Goal: Transaction & Acquisition: Purchase product/service

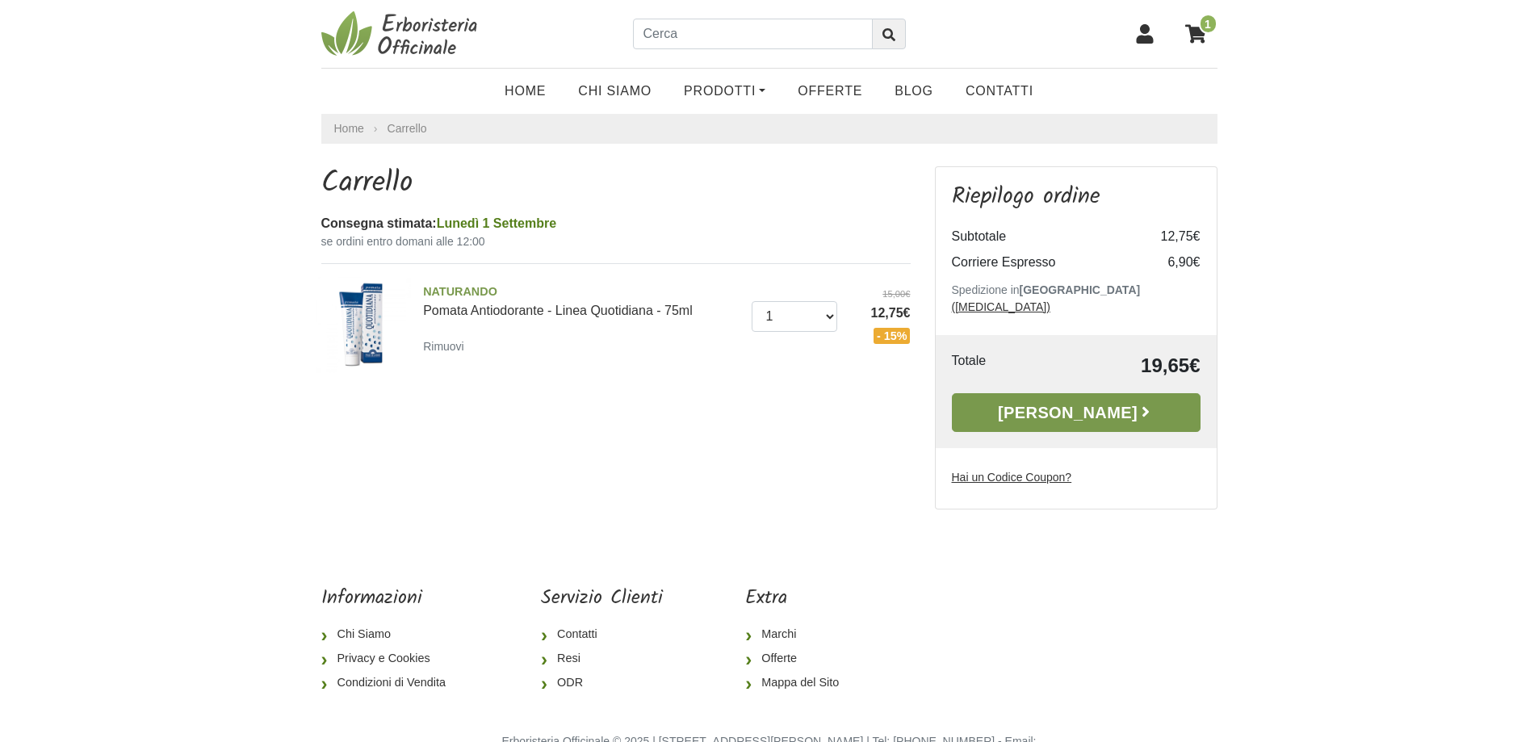
click at [1056, 393] on link "Alla Cassa" at bounding box center [1076, 412] width 249 height 39
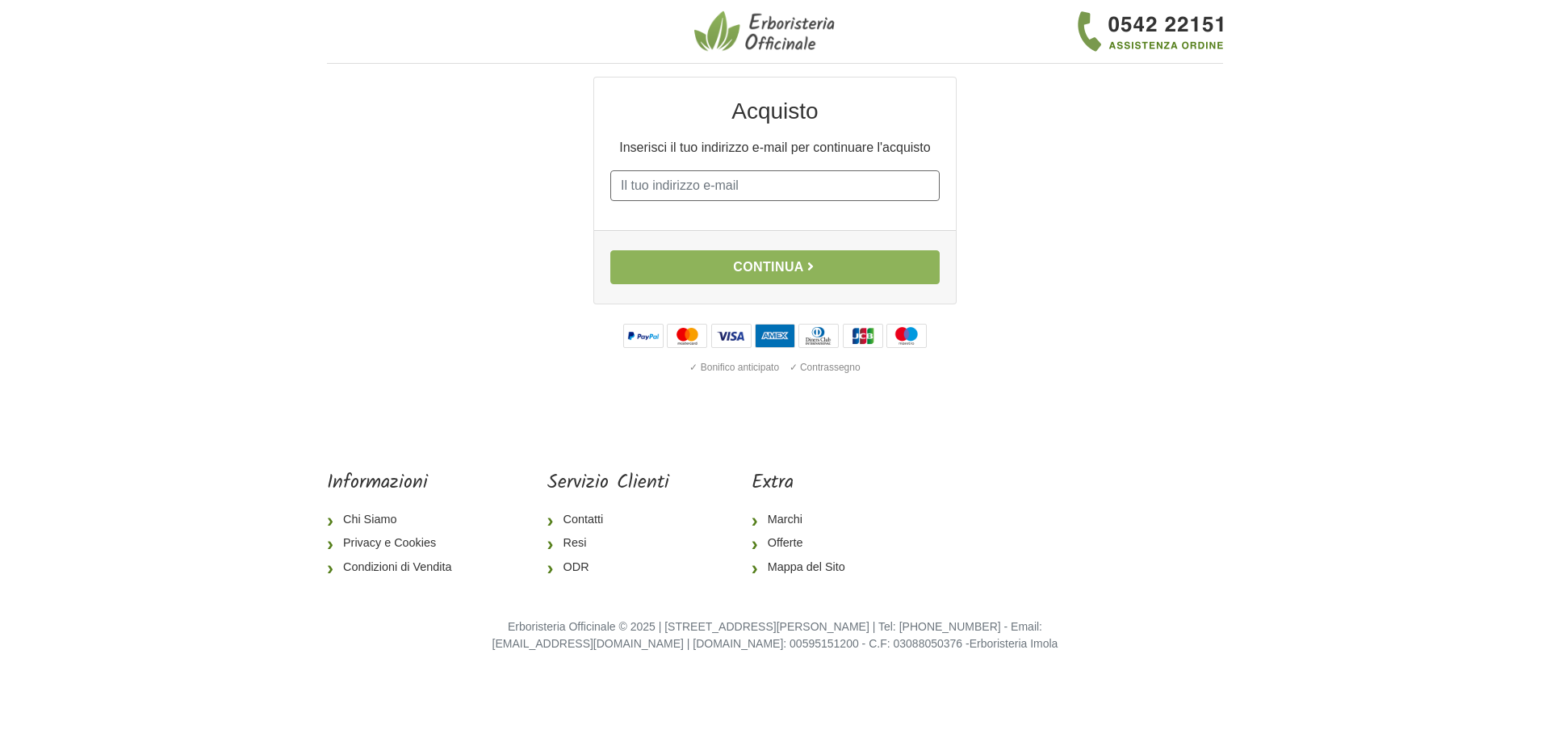
click at [637, 181] on input "E-mail" at bounding box center [774, 185] width 329 height 31
click at [656, 189] on input "E-mail" at bounding box center [774, 185] width 329 height 31
type input "raffaella75ian@gmail.com"
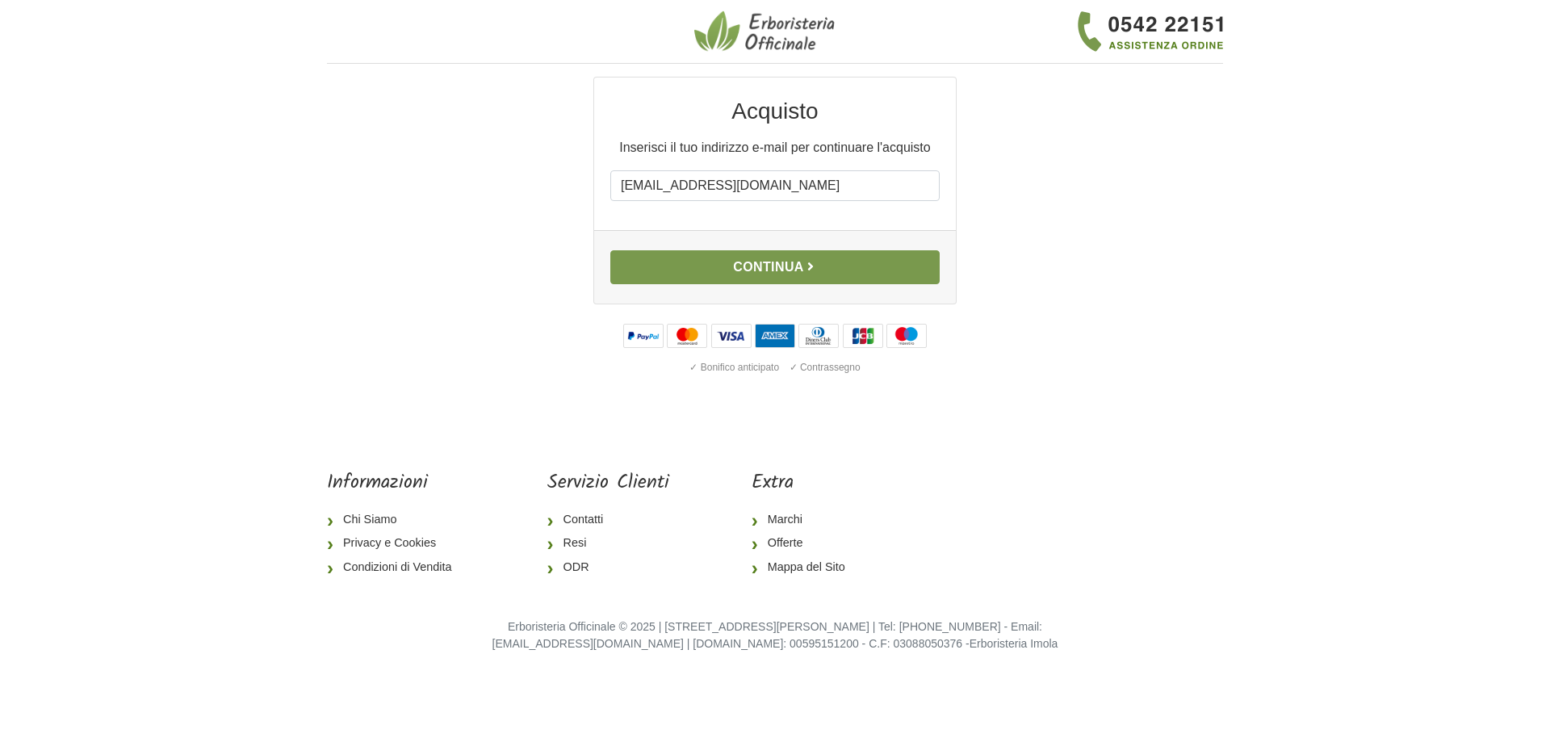
click at [751, 268] on button "Continua" at bounding box center [774, 267] width 329 height 34
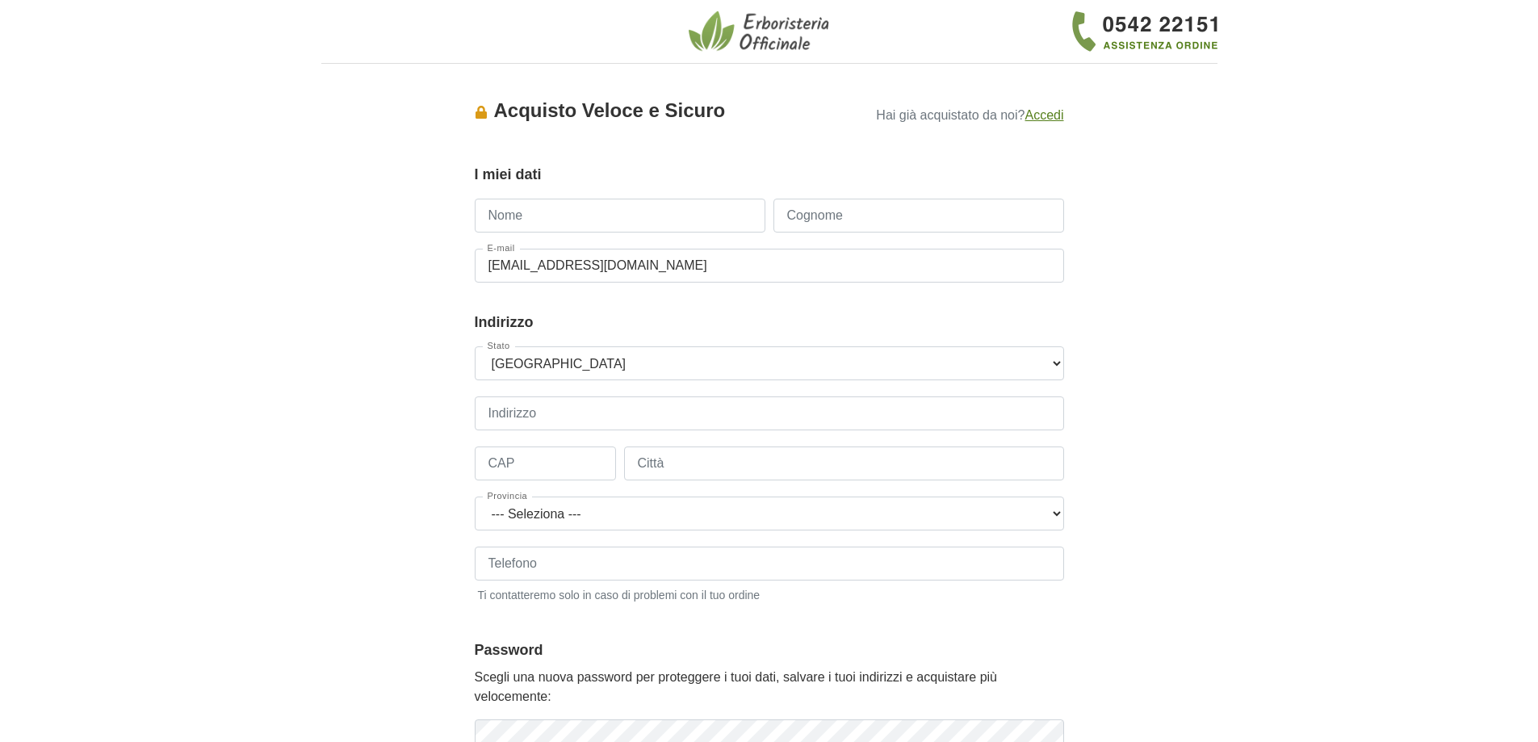
click at [509, 222] on input "Nome" at bounding box center [620, 216] width 291 height 34
type input "raffaella"
click at [799, 216] on input "Cognome" at bounding box center [918, 216] width 291 height 34
type input "iannucci"
click at [520, 409] on input "Indirizzo" at bounding box center [769, 413] width 589 height 34
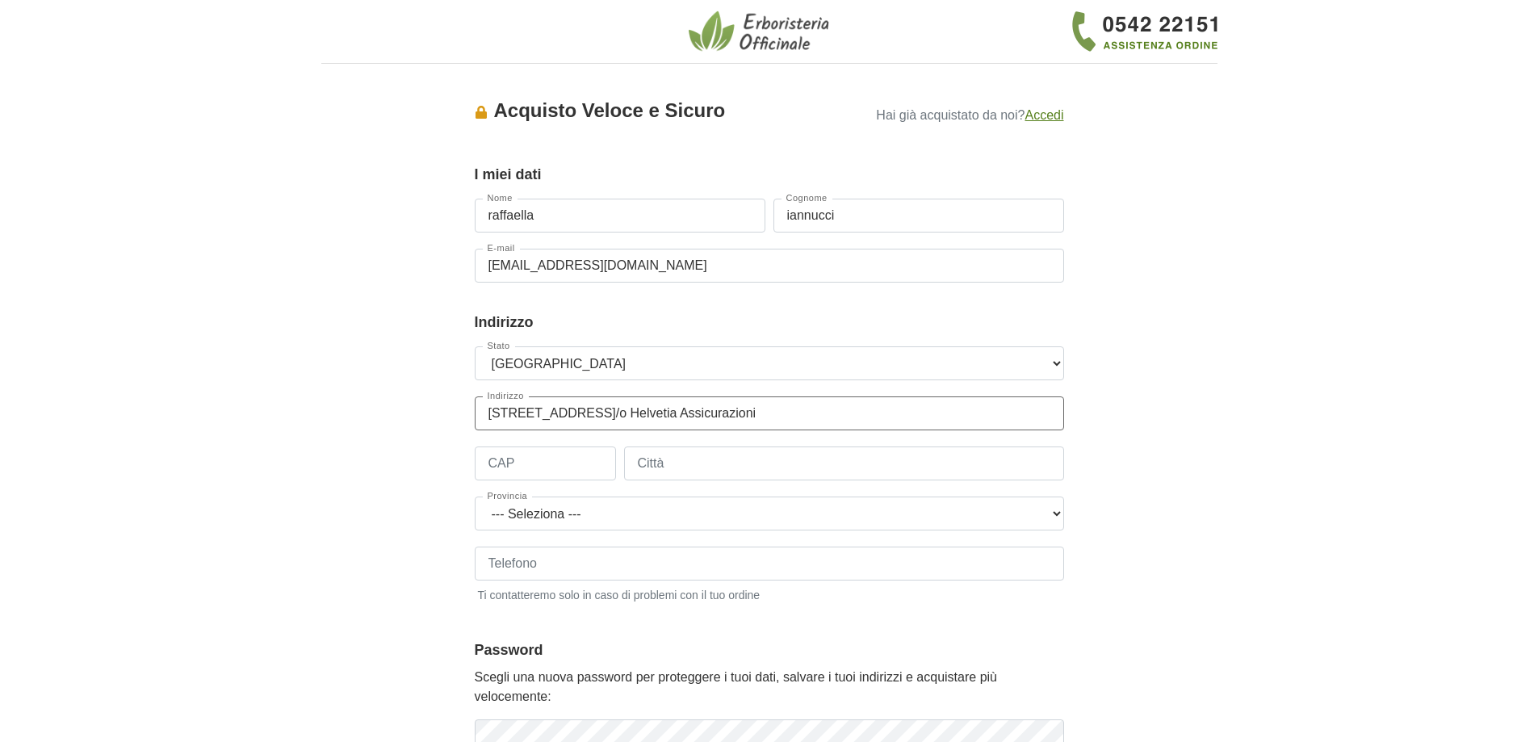
type input "via Alfonsine 10 c/o Helvetia Assicurazioni"
click at [501, 456] on input "CAP" at bounding box center [545, 463] width 141 height 34
type input "20097"
type input "san donato milanese"
drag, startPoint x: 543, startPoint y: 511, endPoint x: 572, endPoint y: 525, distance: 31.4
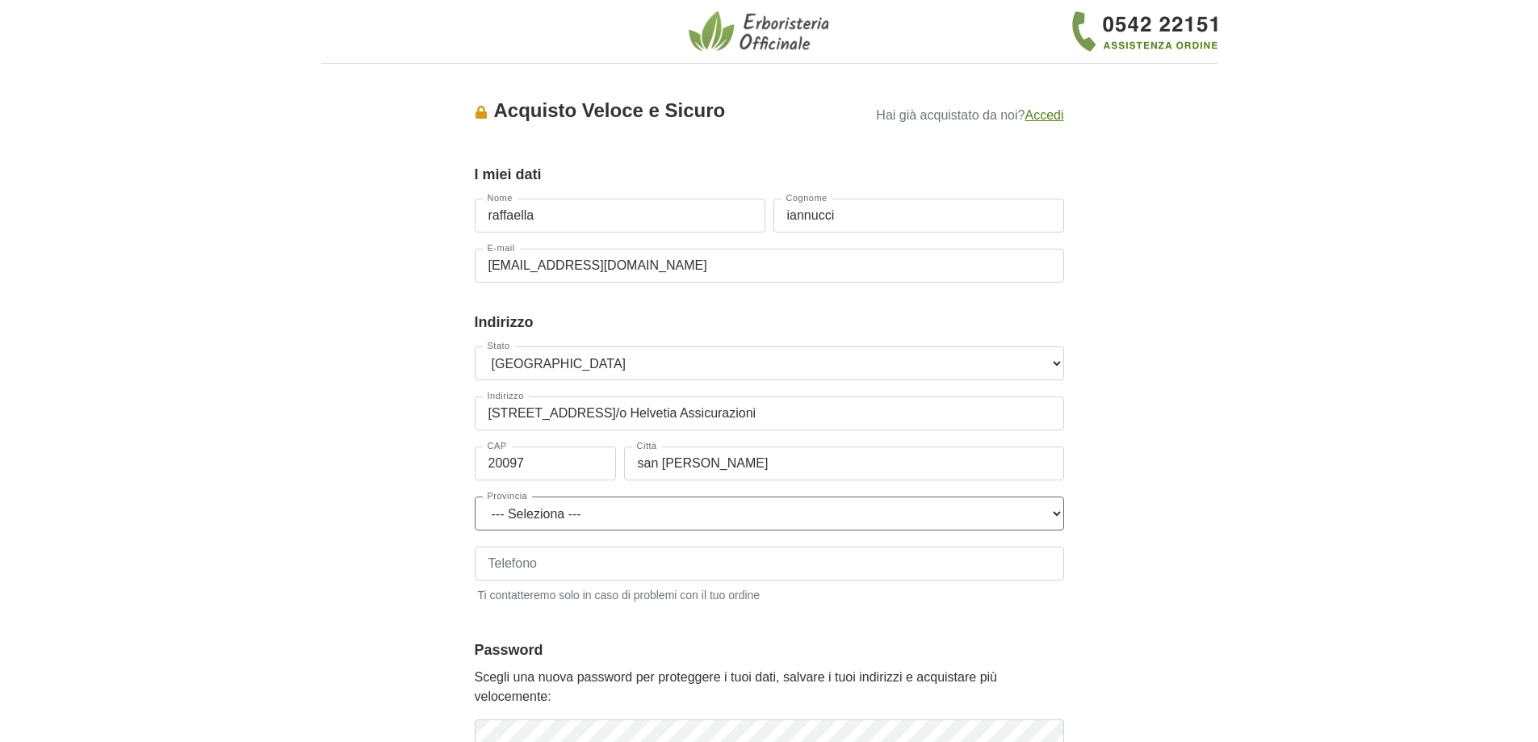
click at [572, 525] on select "--- Seleziona --- Agrigento Alessandria Ancona Aosta Arezzo Ascoli Piceno Asti …" at bounding box center [769, 514] width 589 height 34
select select "3897"
click at [475, 497] on select "--- Seleziona --- Agrigento Alessandria Ancona Aosta Arezzo Ascoli Piceno Asti …" at bounding box center [769, 514] width 589 height 34
click at [618, 552] on input "Telefono" at bounding box center [769, 564] width 589 height 34
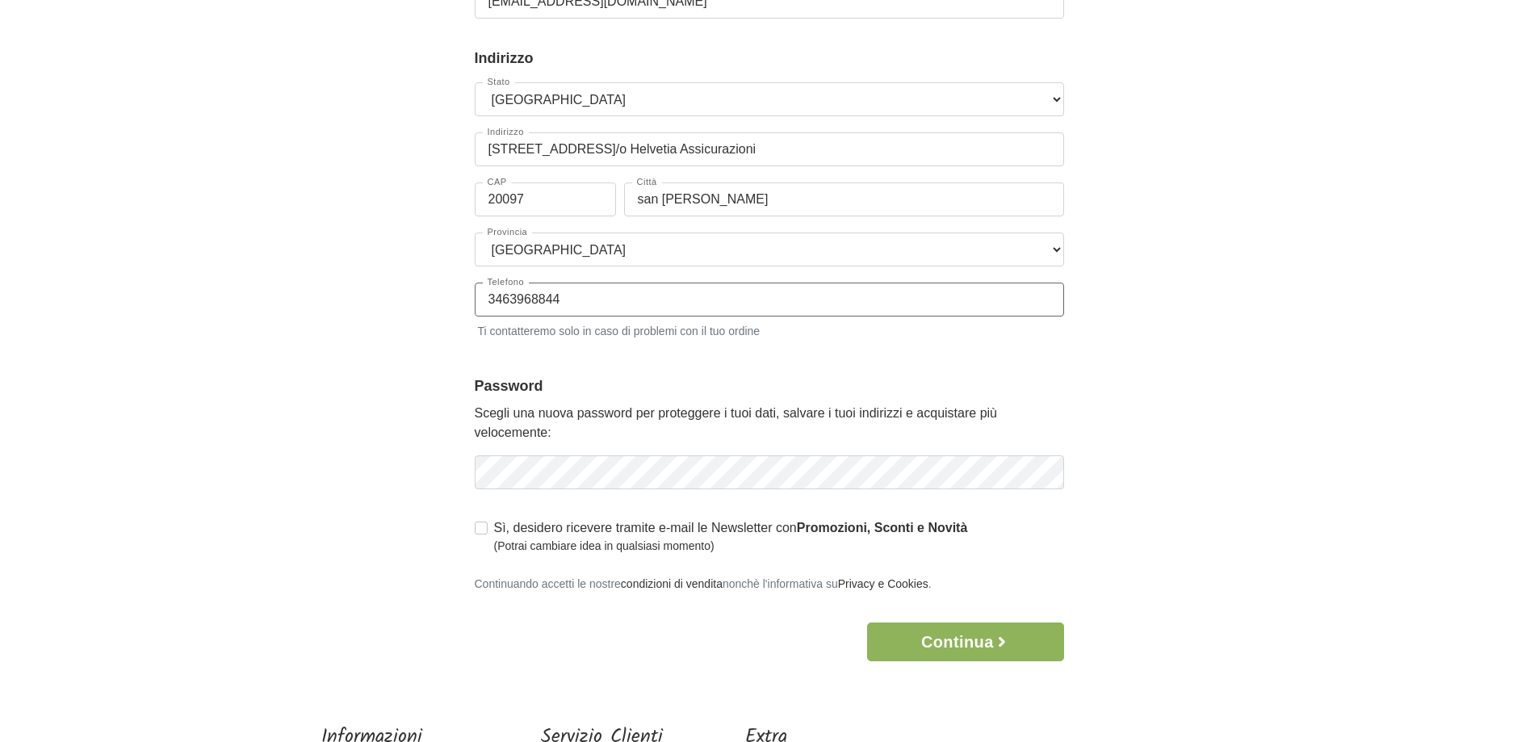
scroll to position [268, 0]
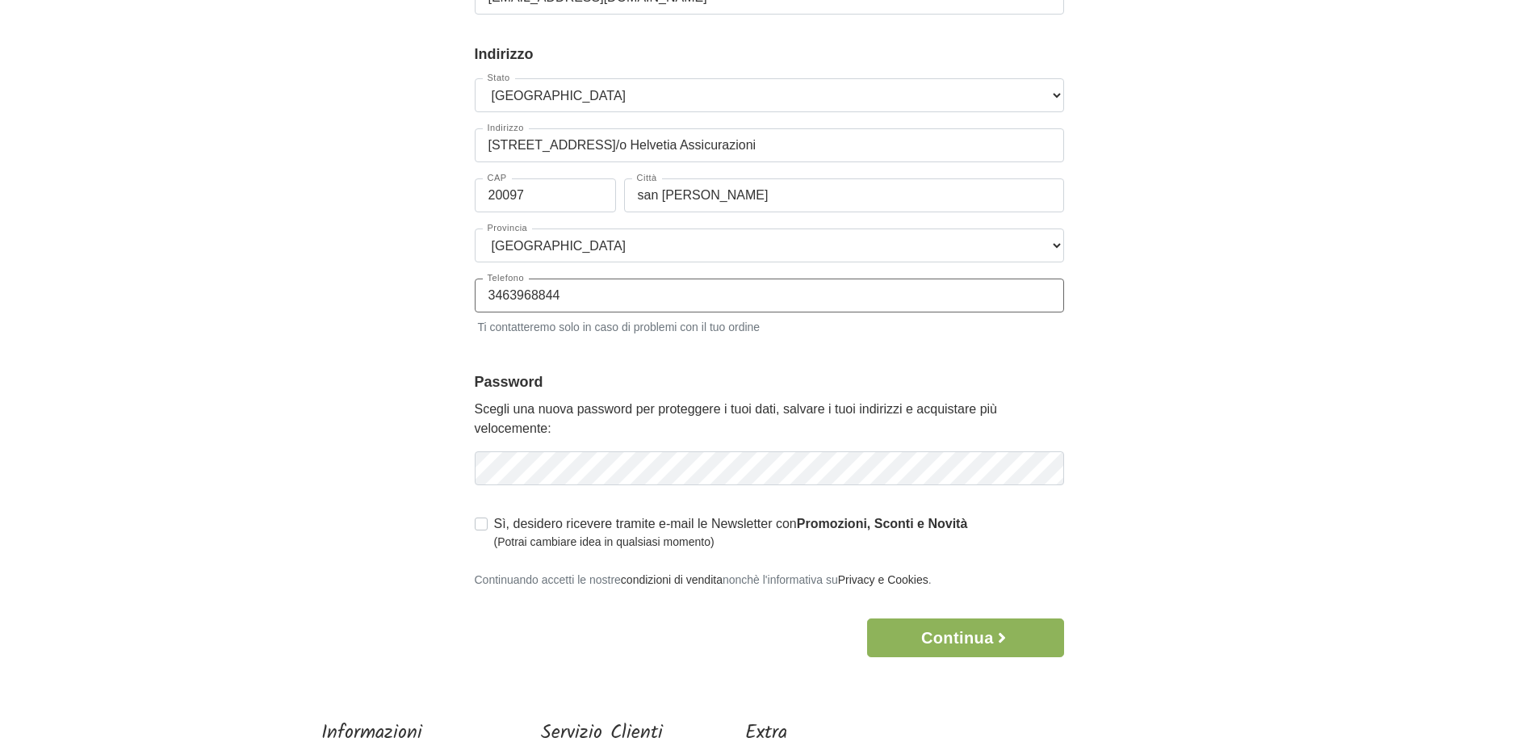
type input "3463968844"
click at [1050, 467] on icon "button" at bounding box center [1049, 468] width 4 height 4
click at [991, 637] on button "Continua" at bounding box center [965, 637] width 196 height 39
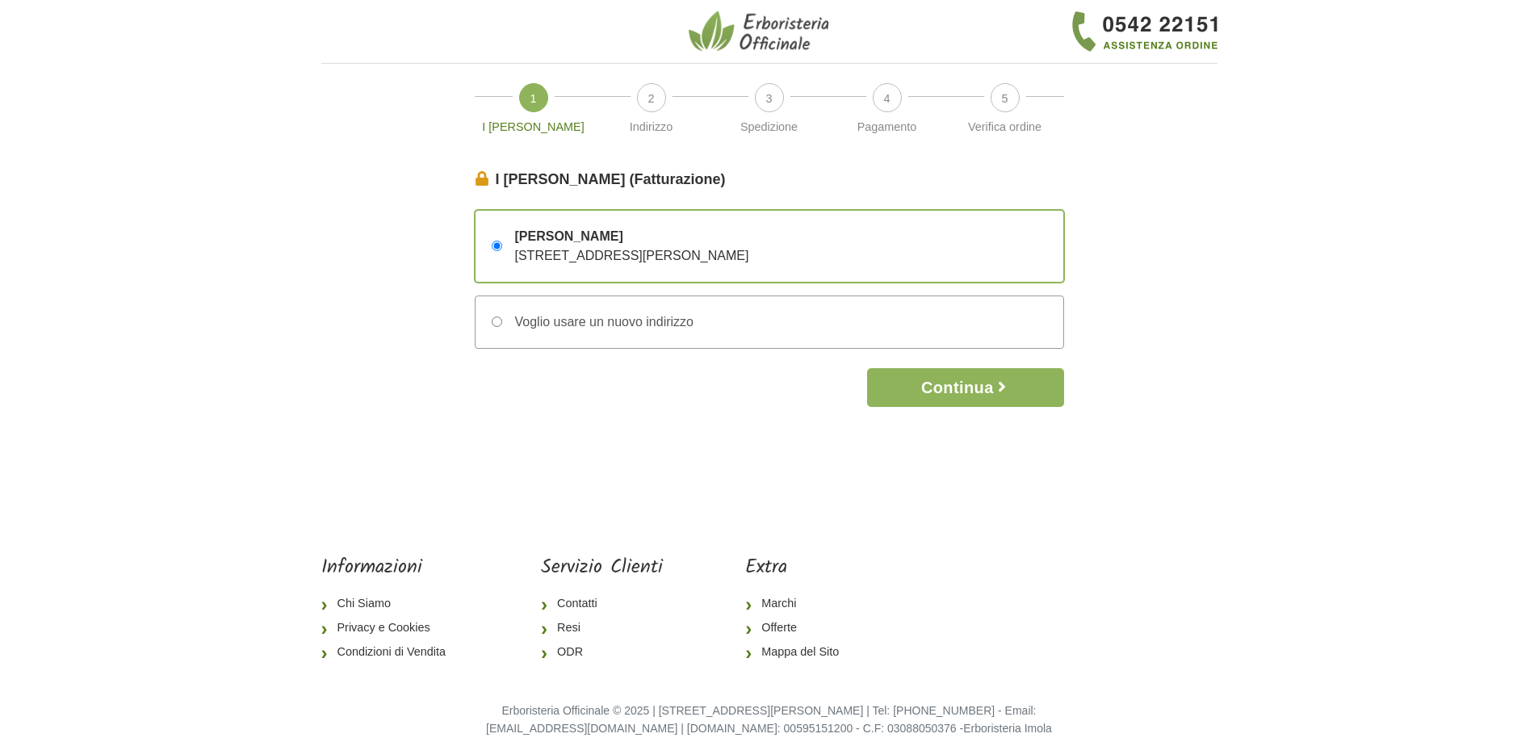
click at [496, 324] on input "Voglio usare un nuovo indirizzo" at bounding box center [497, 321] width 10 height 10
radio input "true"
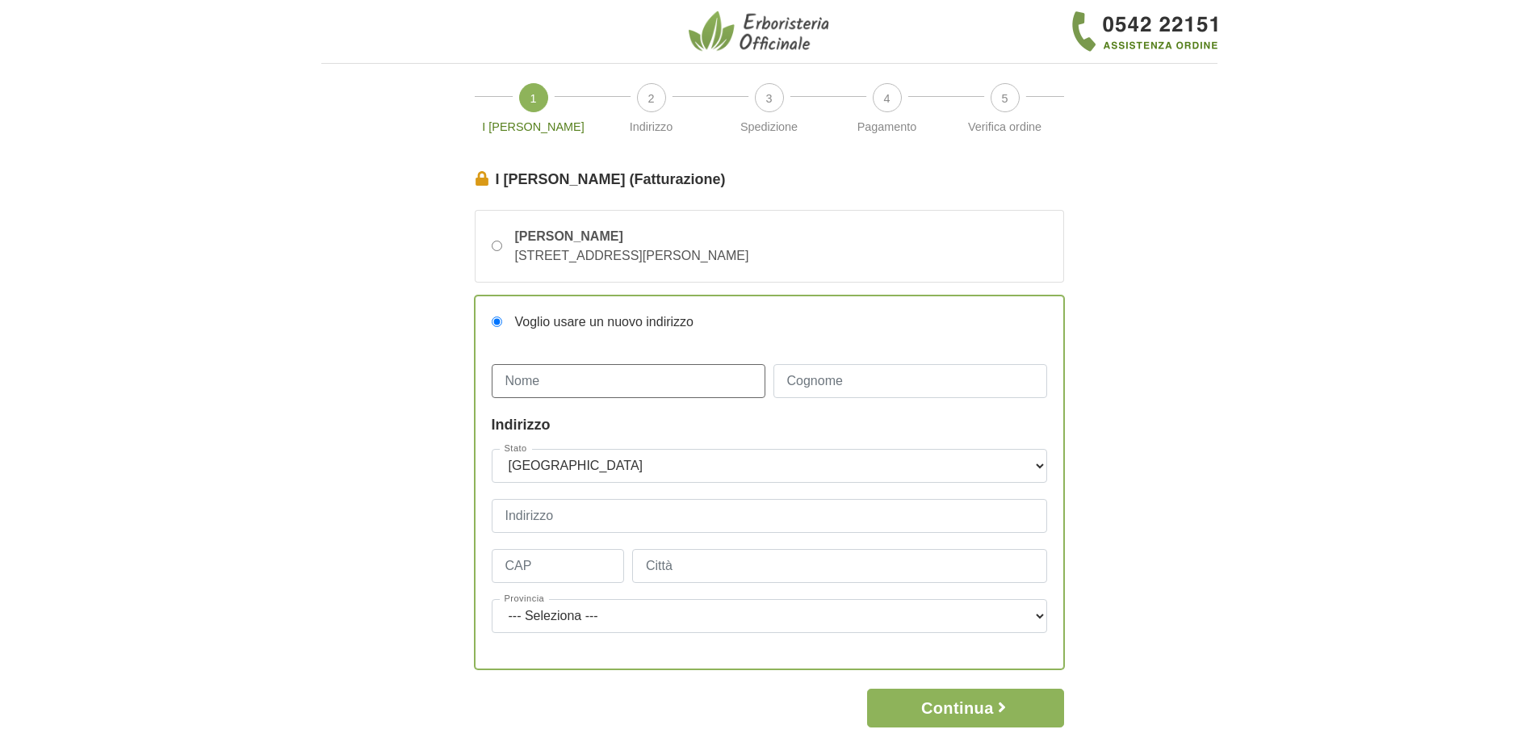
click at [539, 382] on input "Nome" at bounding box center [629, 381] width 274 height 34
type input "raffaella"
click at [827, 383] on input "Cognome" at bounding box center [910, 381] width 274 height 34
type input "iannucci"
click at [547, 520] on input "Indirizzo" at bounding box center [769, 516] width 555 height 34
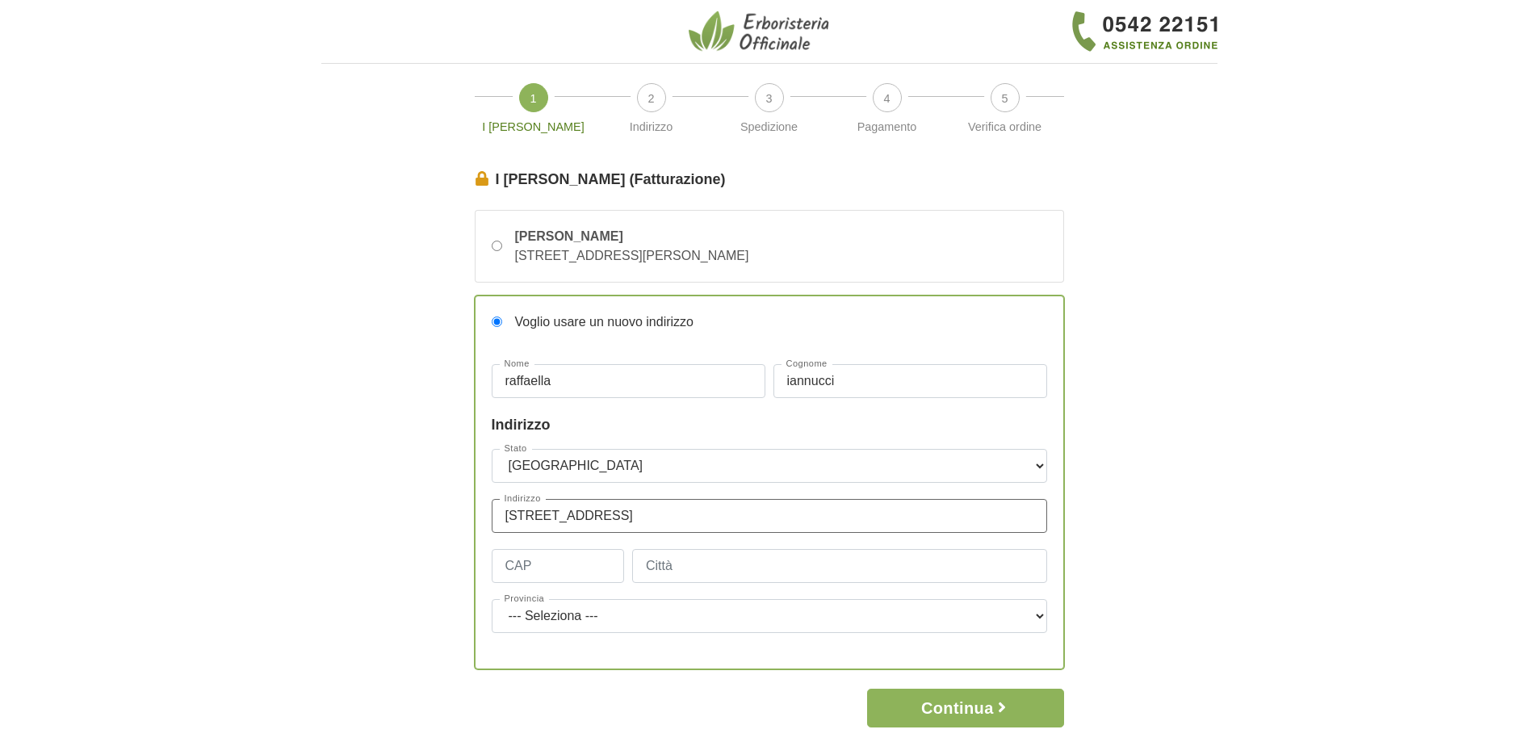
type input "via donizetti 2a"
type input "20098"
type input "san giuliano milanese"
click at [505, 617] on select "--- Seleziona --- Agrigento Alessandria Ancona Aosta Arezzo Ascoli Piceno Asti …" at bounding box center [769, 616] width 555 height 34
select select "3897"
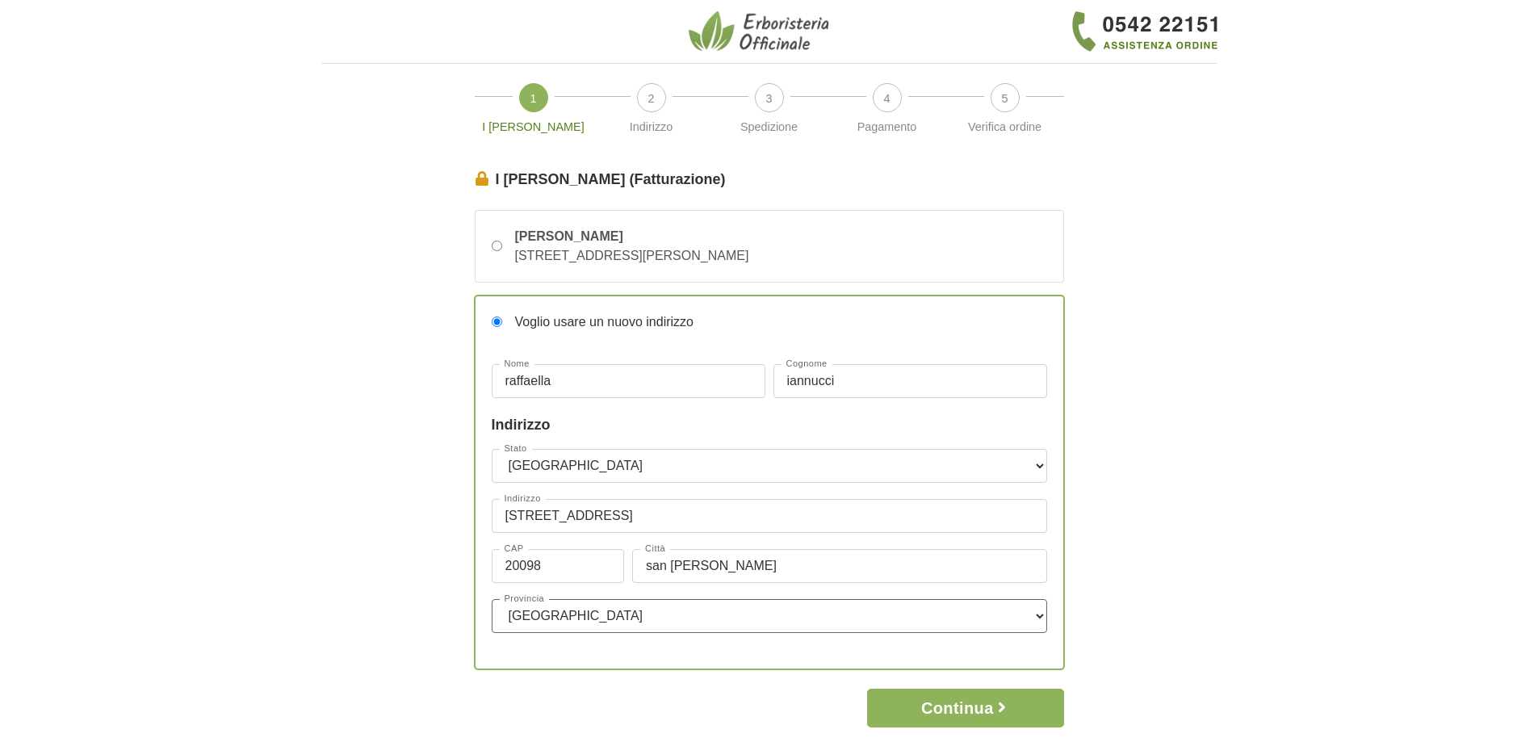
click at [492, 599] on select "--- Seleziona --- Agrigento Alessandria Ancona Aosta Arezzo Ascoli Piceno Asti …" at bounding box center [769, 616] width 555 height 34
click at [991, 709] on button "Continua" at bounding box center [965, 708] width 196 height 39
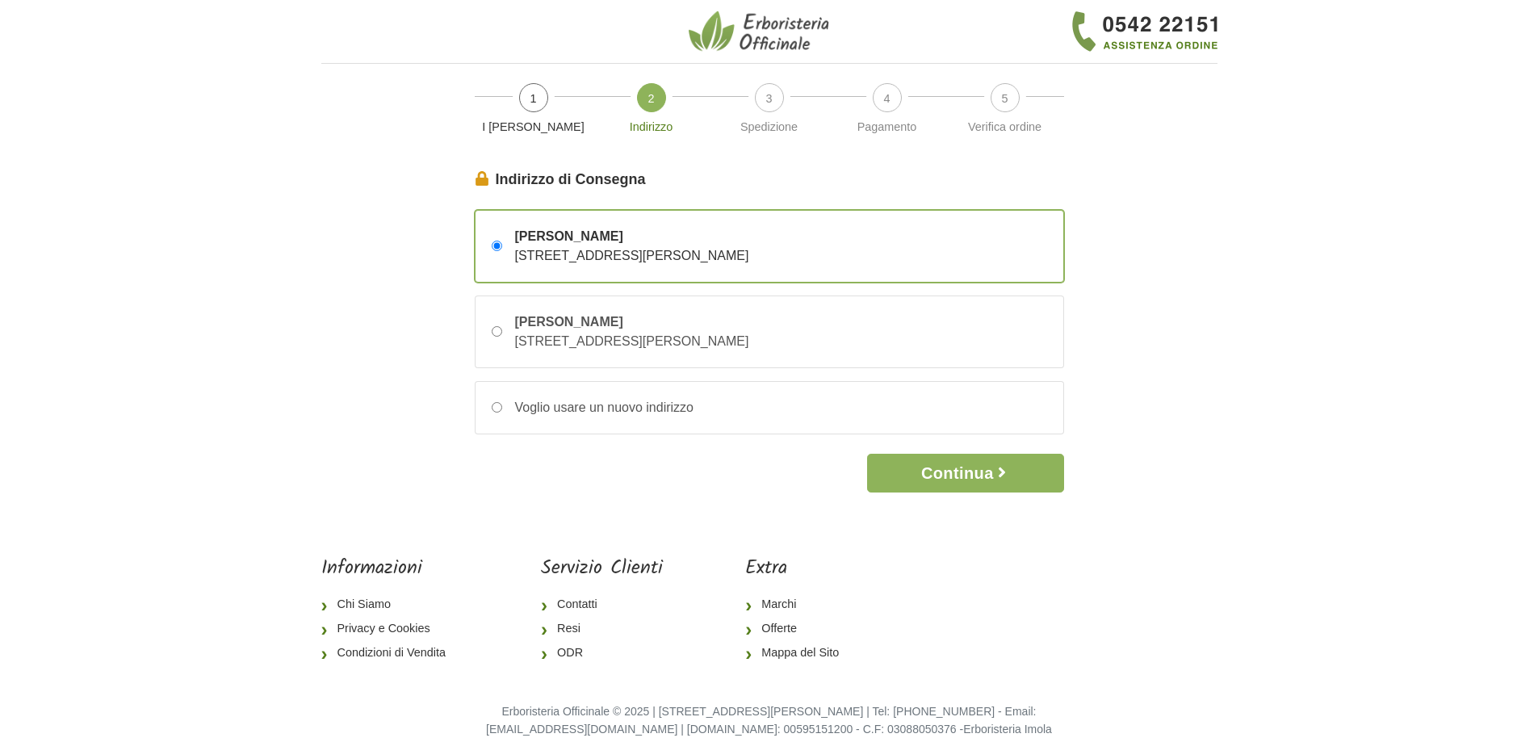
click at [650, 253] on span "via Alfonsine 10 c/o Helvetia Assicurazioni – 20097 san donato milanese, Milano…" at bounding box center [632, 256] width 234 height 14
click at [502, 251] on input "Raffaella Iannucci via Alfonsine 10 c/o Helvetia Assicurazioni – 20097 san dona…" at bounding box center [497, 246] width 10 height 10
click at [961, 476] on button "Continua" at bounding box center [965, 473] width 196 height 39
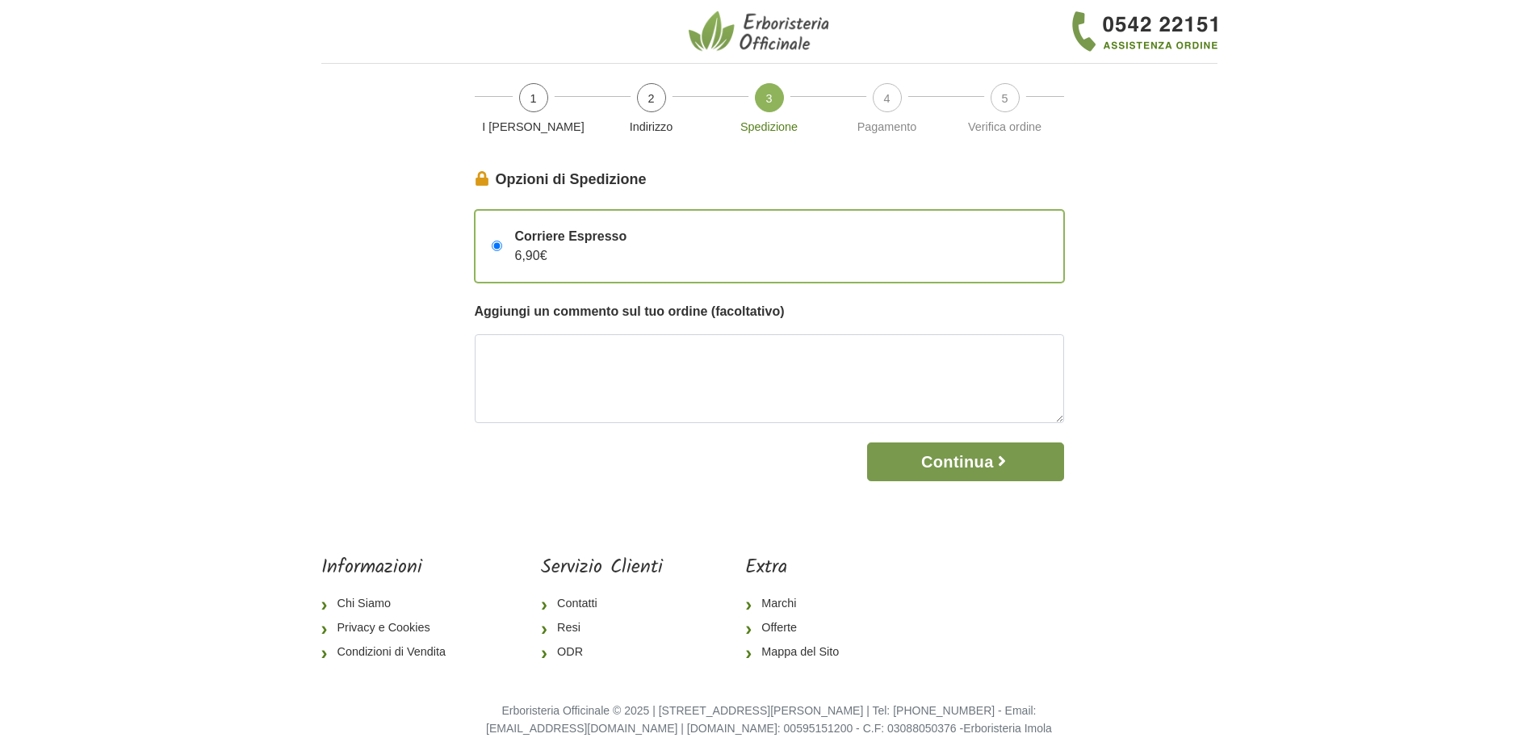
click at [996, 463] on button "Continua" at bounding box center [965, 461] width 196 height 39
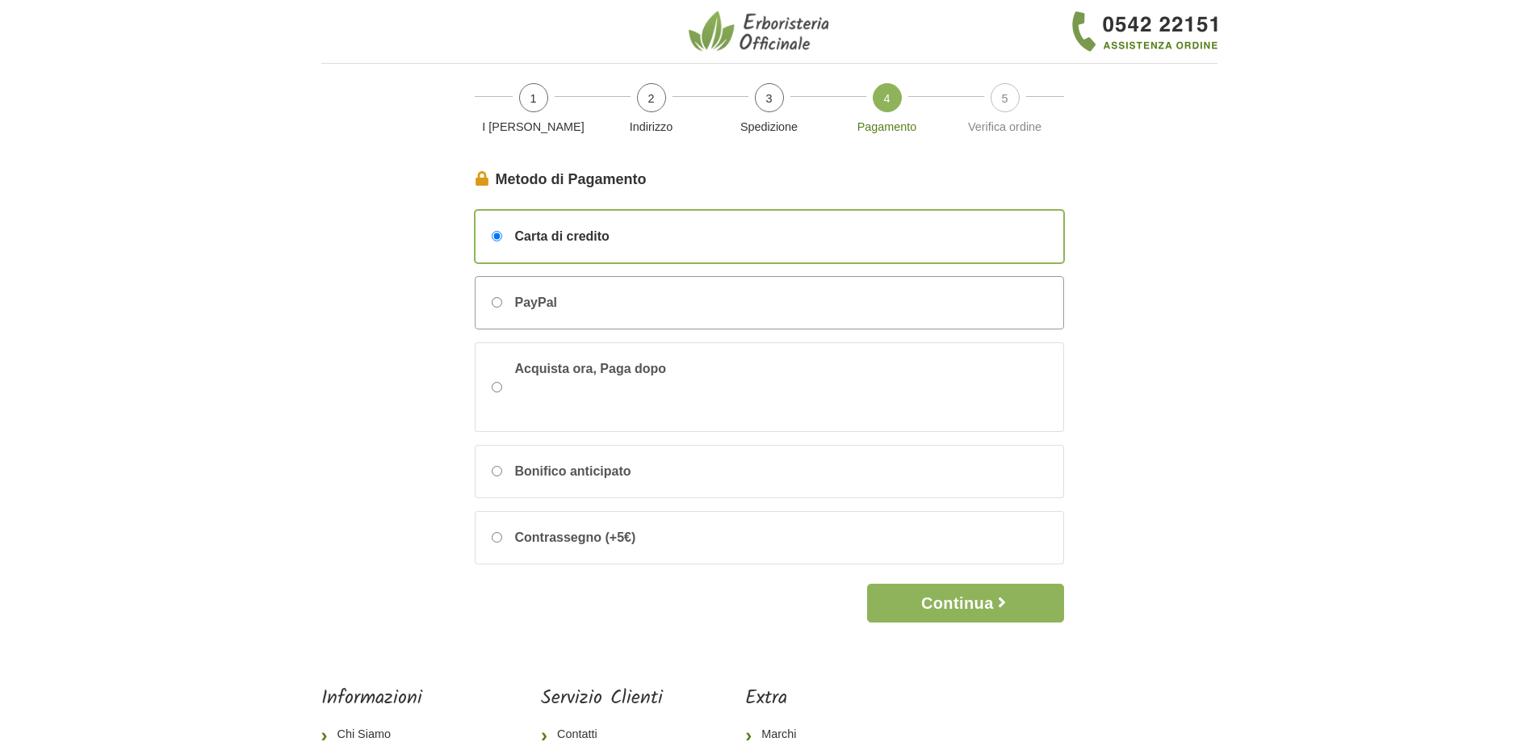
click at [596, 295] on div "PayPal" at bounding box center [770, 303] width 588 height 52
click at [502, 297] on input "PayPal" at bounding box center [497, 302] width 10 height 10
radio input "true"
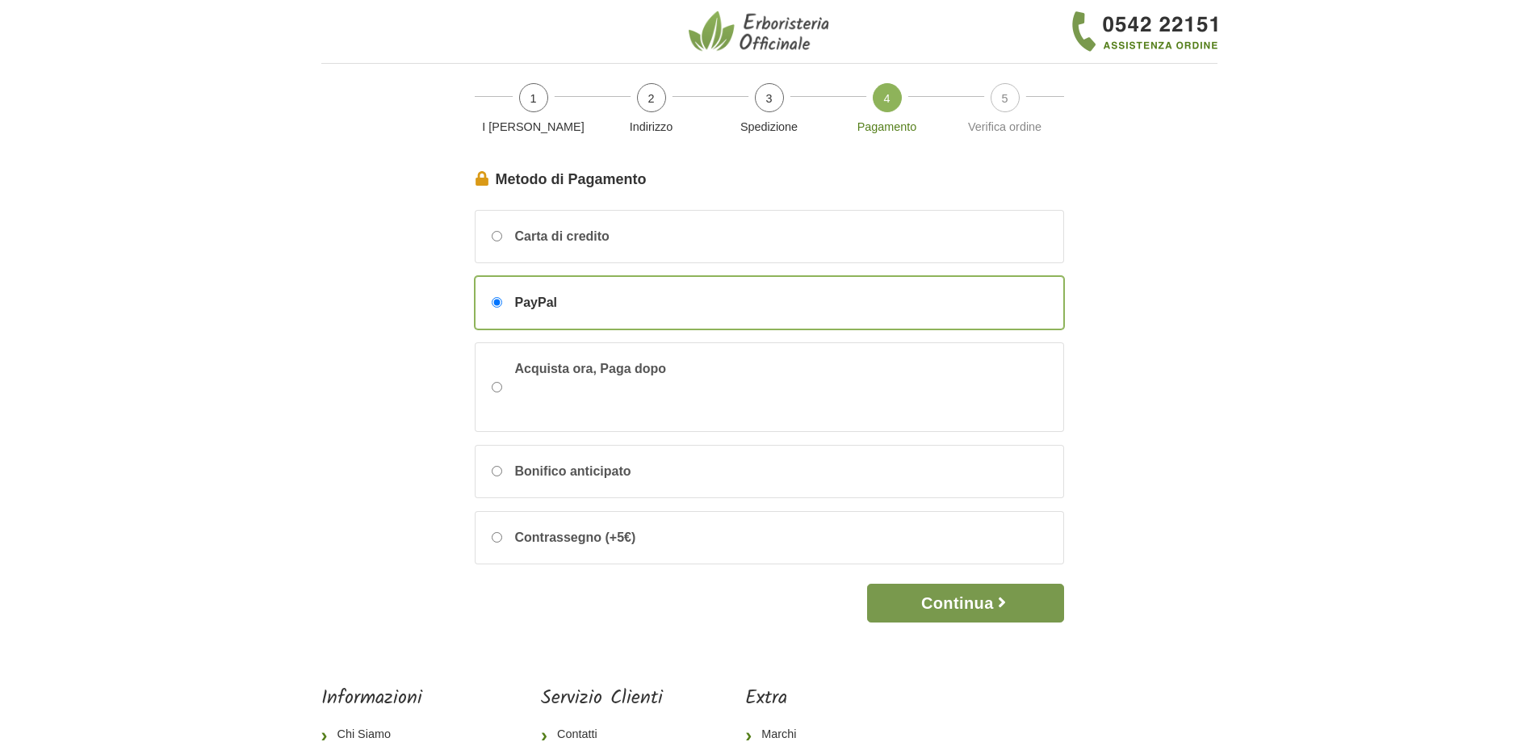
click at [971, 597] on button "Continua" at bounding box center [965, 603] width 196 height 39
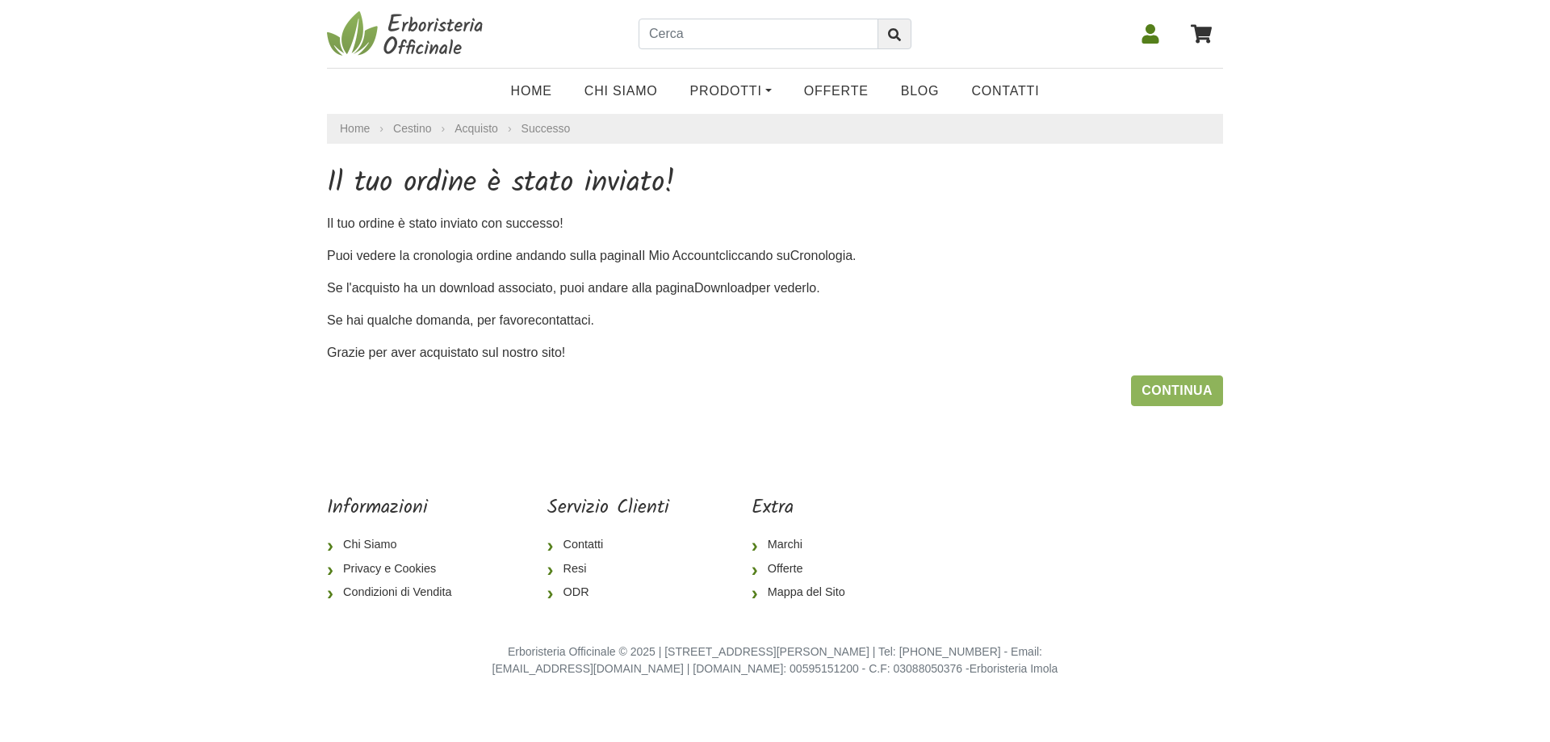
click at [1153, 36] on icon at bounding box center [1150, 33] width 19 height 19
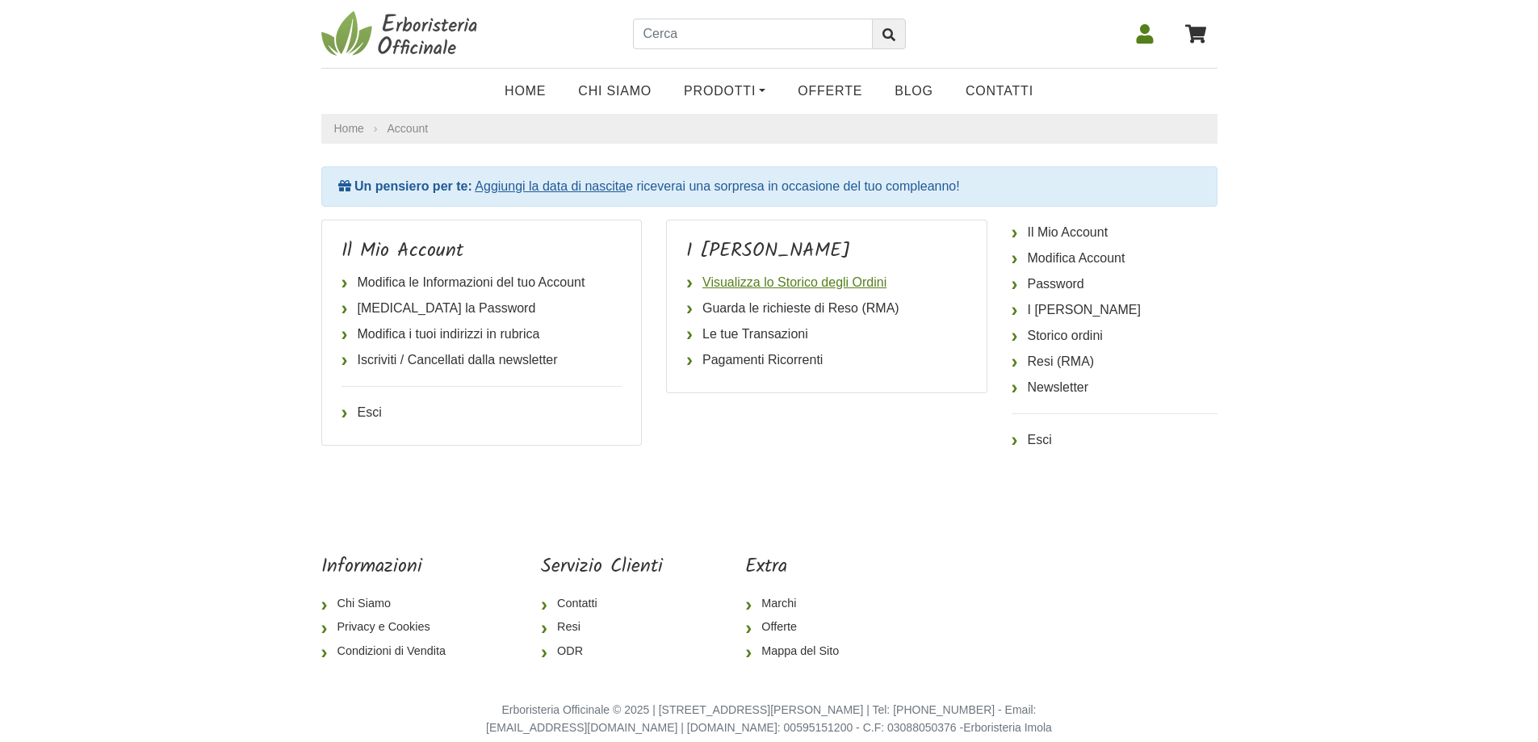
click at [753, 283] on link "Visualizza lo Storico degli Ordini" at bounding box center [826, 283] width 281 height 26
